Goal: Task Accomplishment & Management: Manage account settings

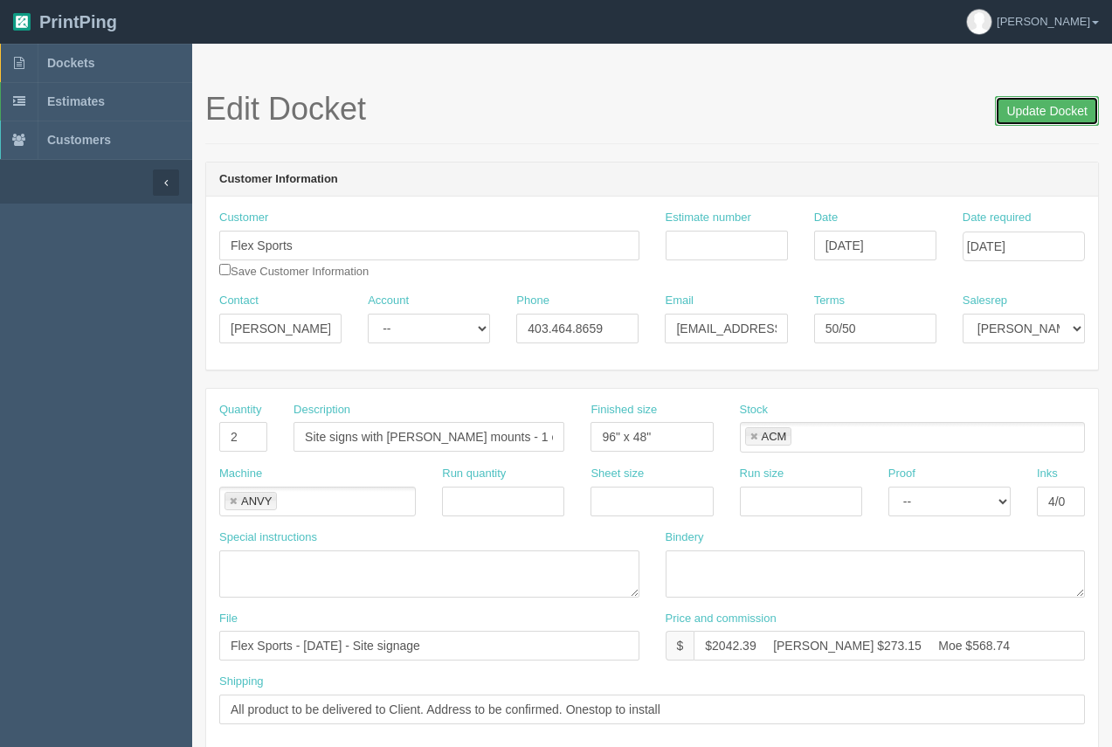
click at [1035, 115] on input "Update Docket" at bounding box center [1047, 111] width 104 height 30
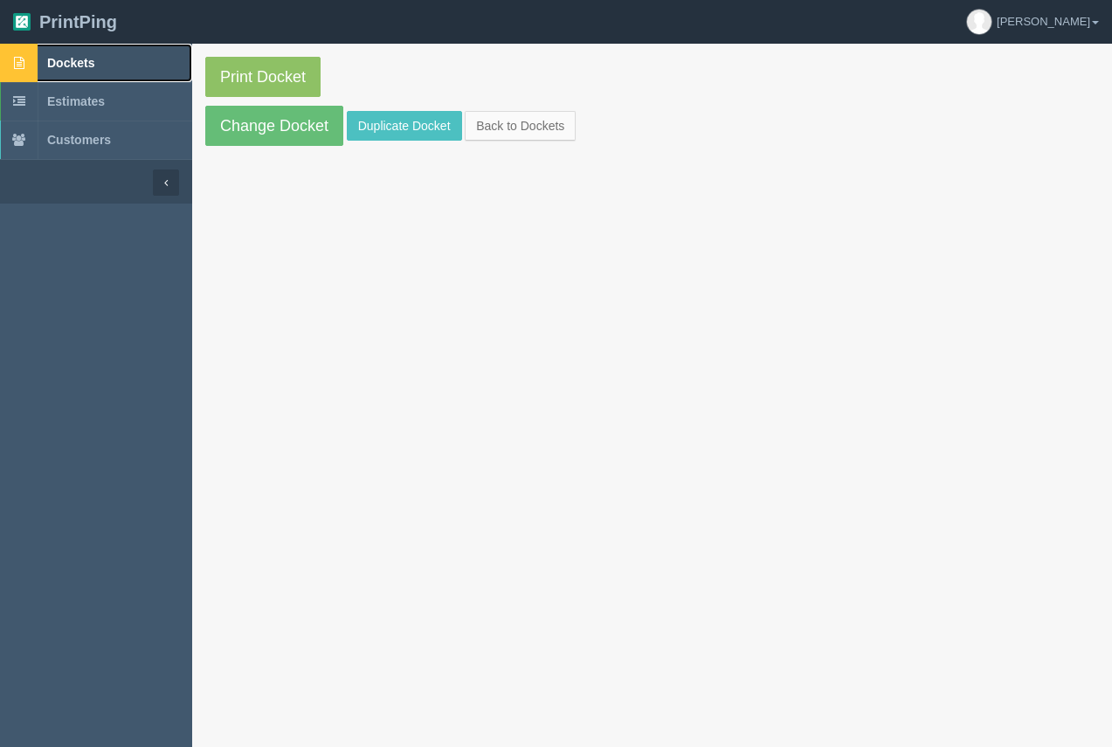
click at [89, 68] on span "Dockets" at bounding box center [70, 63] width 47 height 14
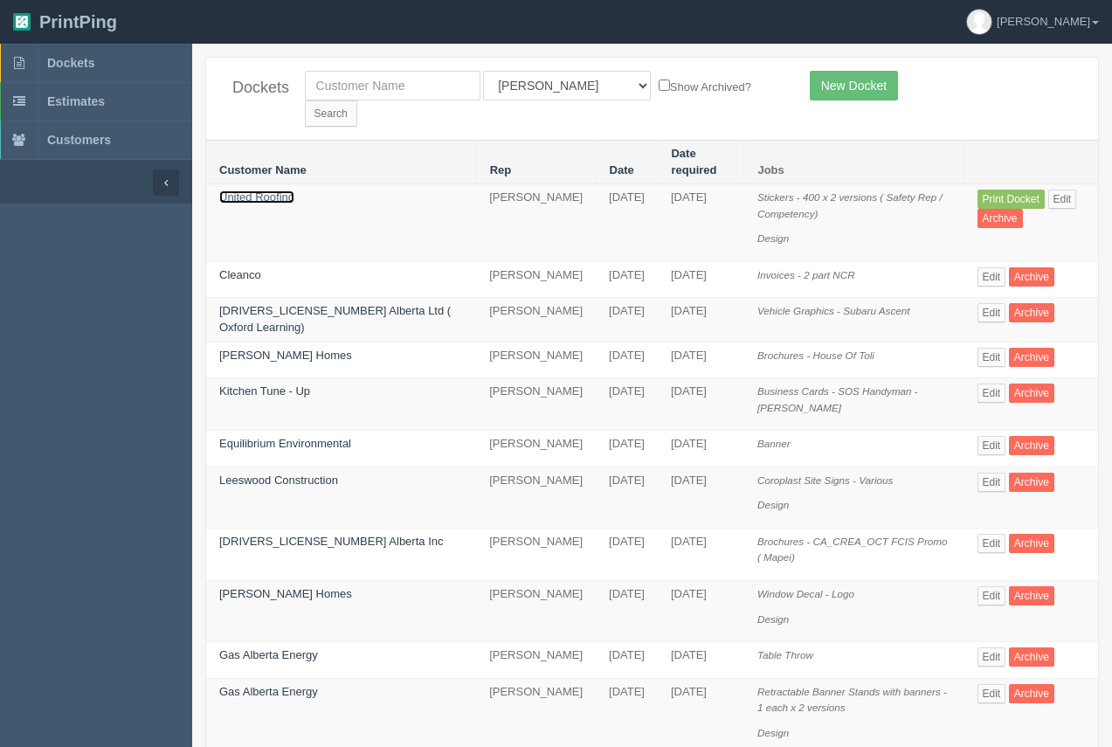
click at [268, 190] on link "United Roofing" at bounding box center [256, 196] width 75 height 13
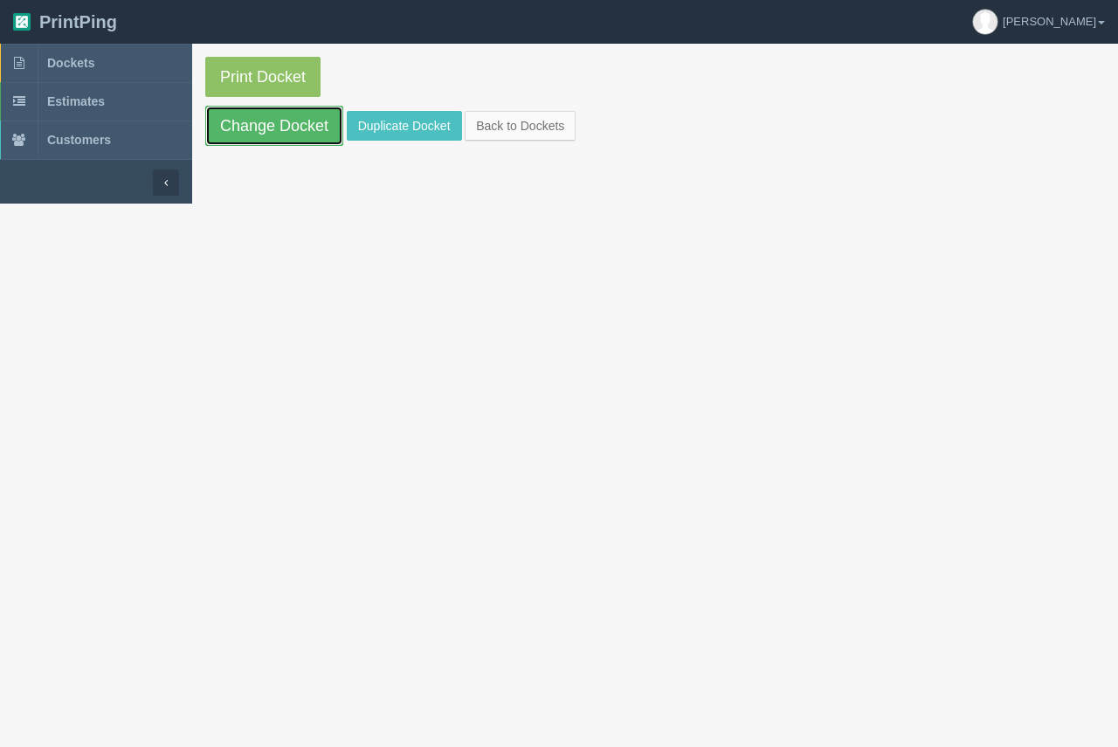
click at [278, 139] on link "Change Docket" at bounding box center [274, 126] width 138 height 40
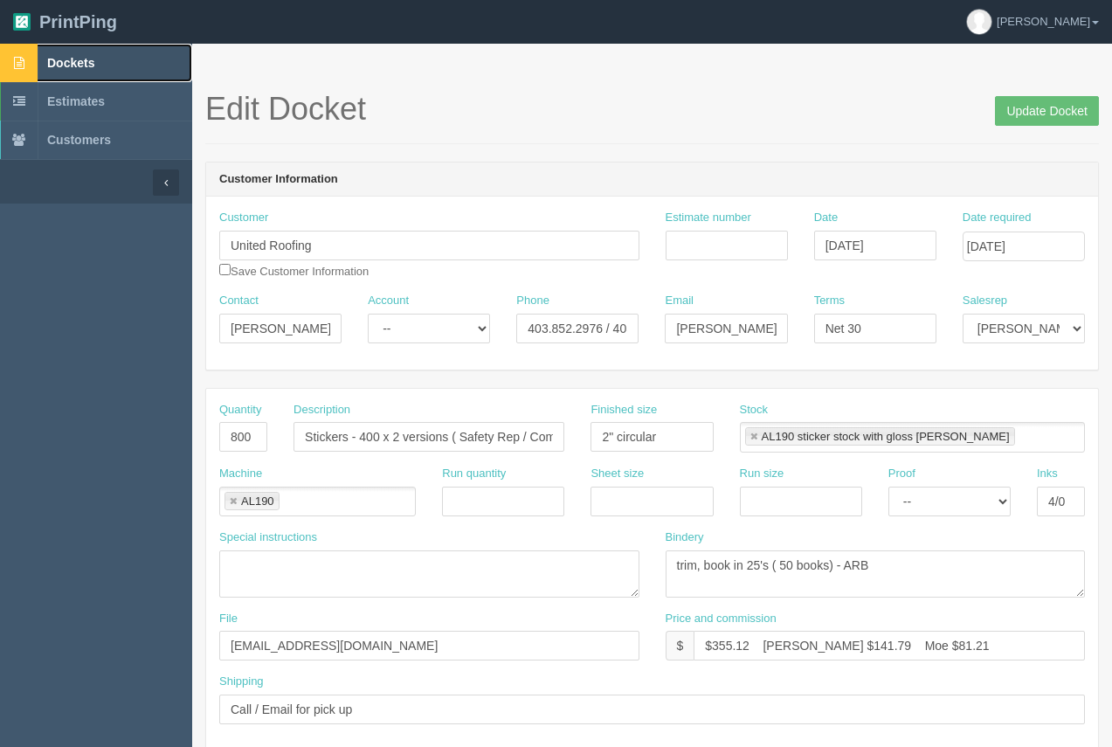
click at [72, 52] on link "Dockets" at bounding box center [96, 63] width 192 height 38
